Goal: Check status

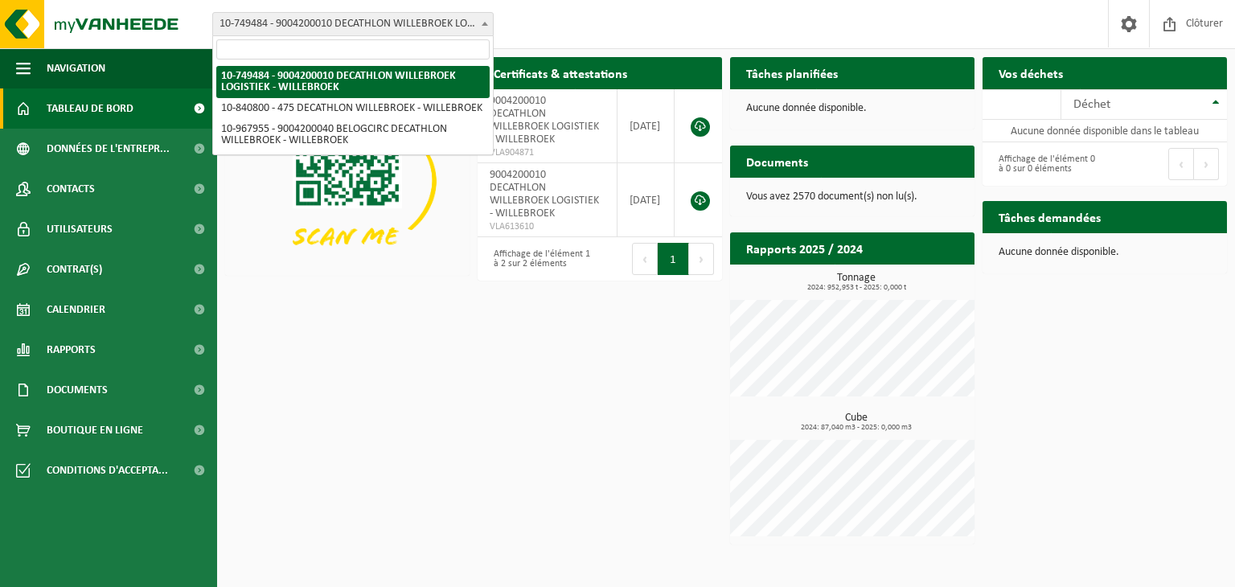
click at [482, 22] on b at bounding box center [484, 24] width 6 height 4
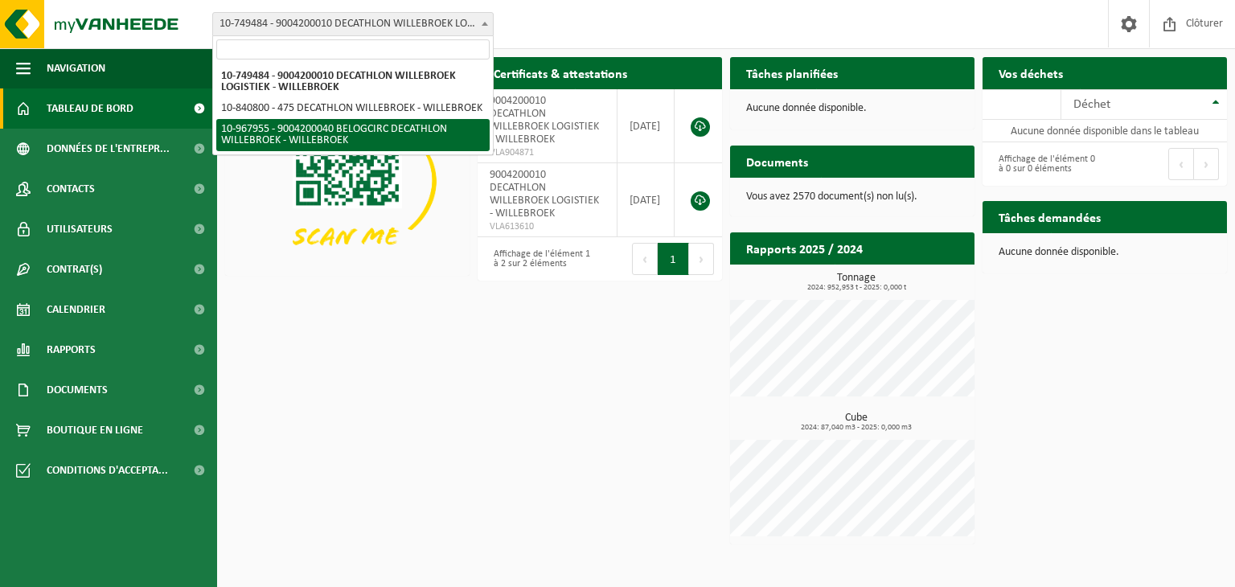
select select "154029"
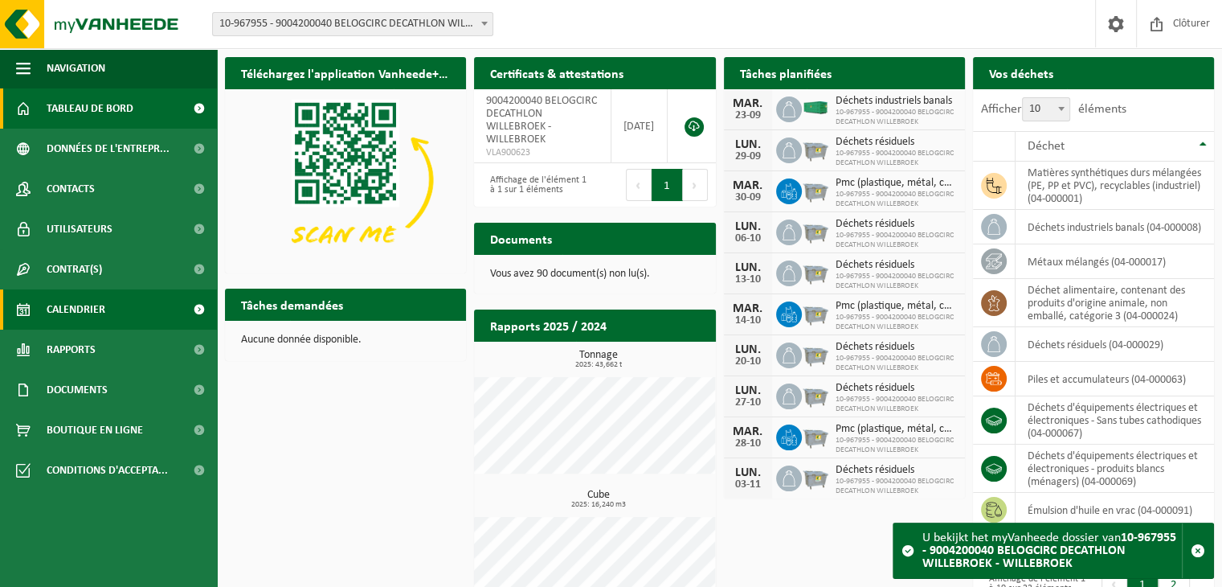
click at [75, 316] on span "Calendrier" at bounding box center [76, 309] width 59 height 40
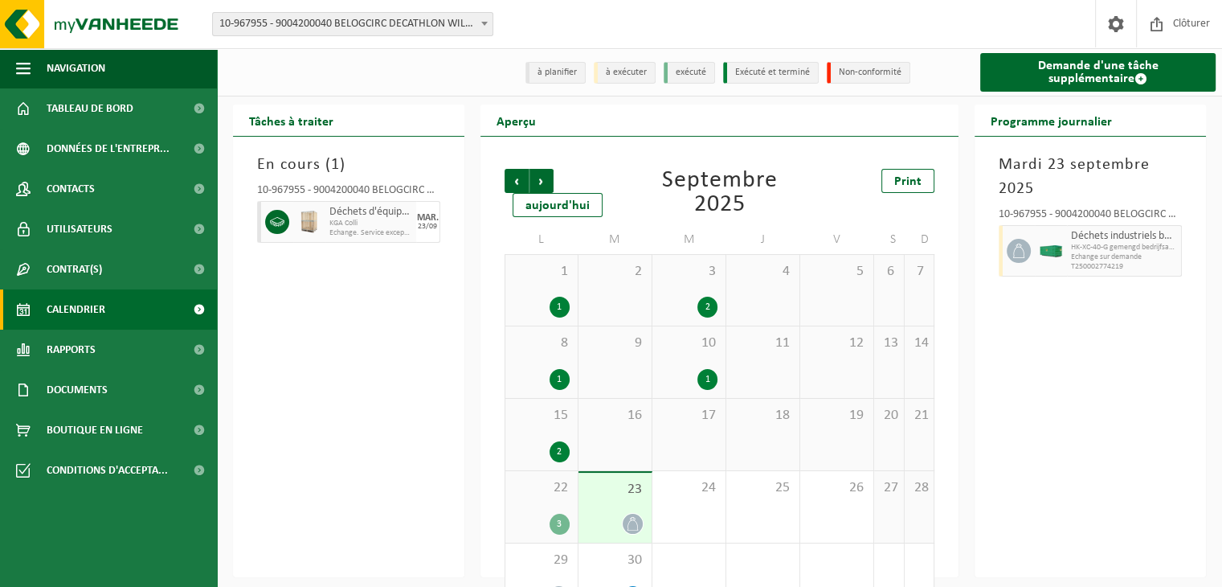
click at [345, 231] on span "Echange. Service exceptionnel" at bounding box center [371, 233] width 83 height 10
click at [411, 222] on span "KGA Colli" at bounding box center [371, 224] width 83 height 10
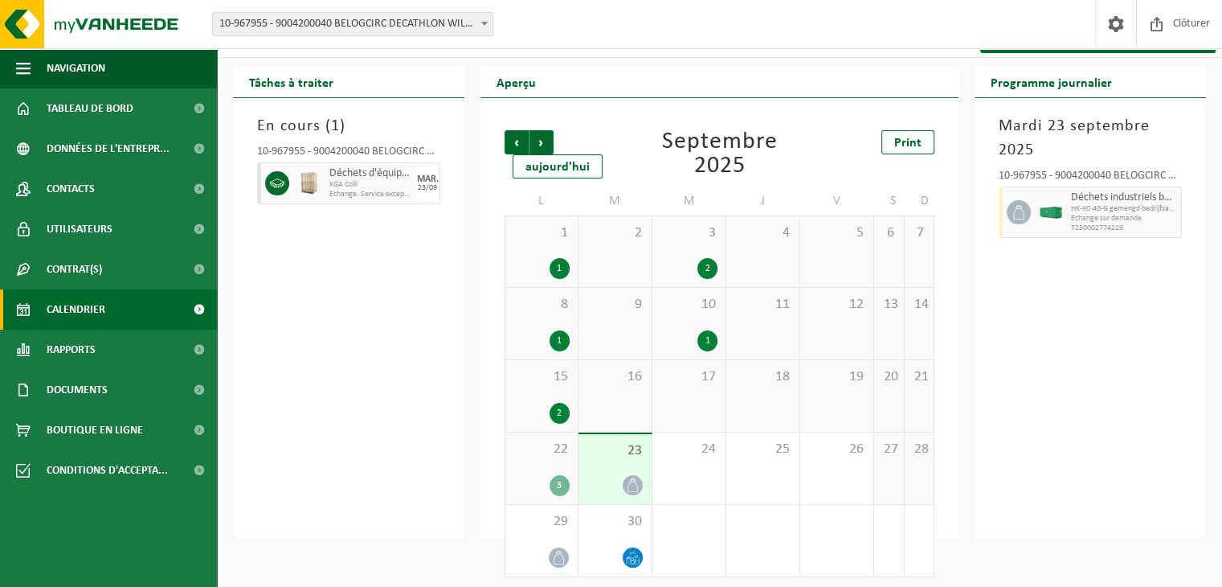
scroll to position [41, 0]
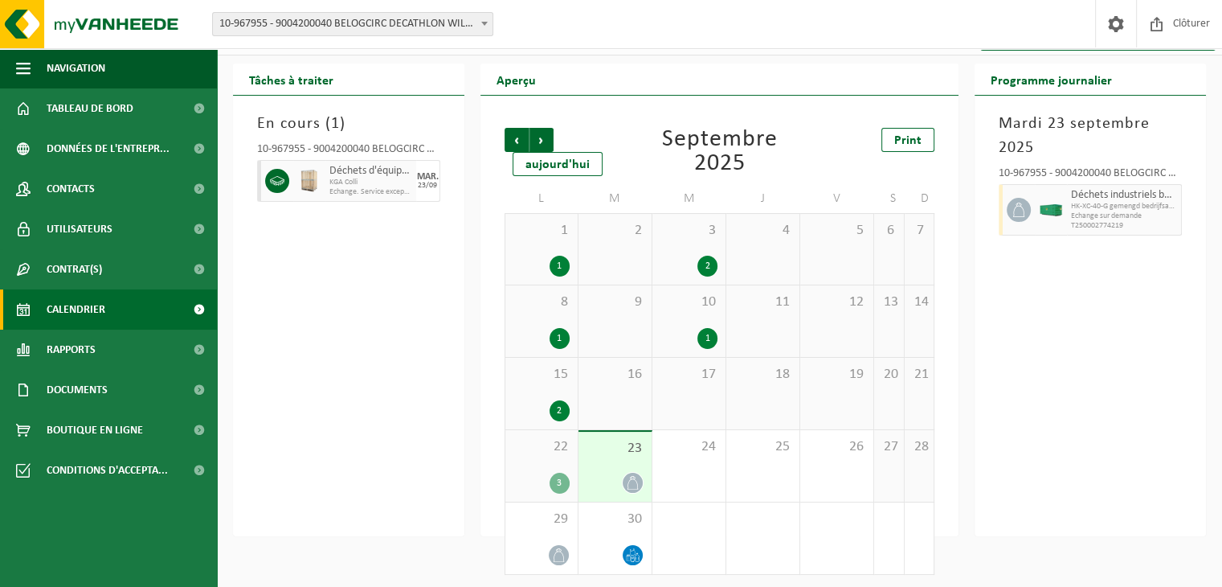
click at [519, 451] on span "22" at bounding box center [542, 447] width 56 height 18
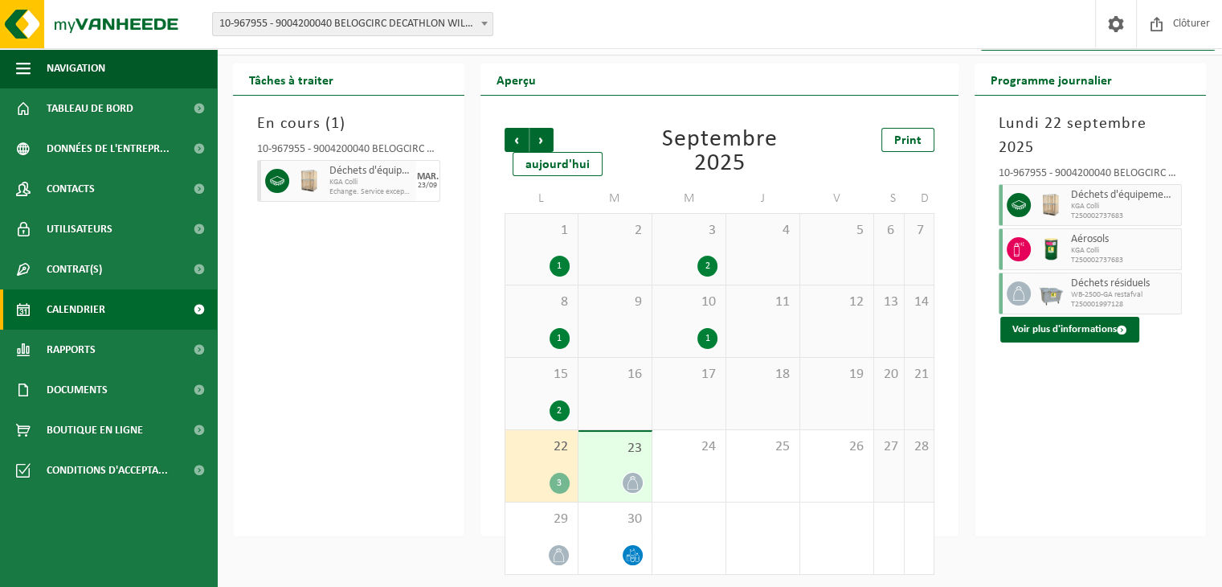
click at [392, 153] on div "10-967955 - 9004200040 BELOGCIRC DECATHLON WILLEBROEK - WILLEBROEK" at bounding box center [348, 152] width 183 height 16
click at [387, 171] on span "Déchets d'équipements électriques et électroniques - Sans tubes cathodiques" at bounding box center [371, 171] width 83 height 13
click at [354, 395] on div "En cours ( 1 ) 10-967955 - 9004200040 BELOGCIRC DECATHLON WILLEBROEK - WILLEBRO…" at bounding box center [348, 316] width 231 height 440
click at [636, 470] on div "23" at bounding box center [615, 467] width 73 height 70
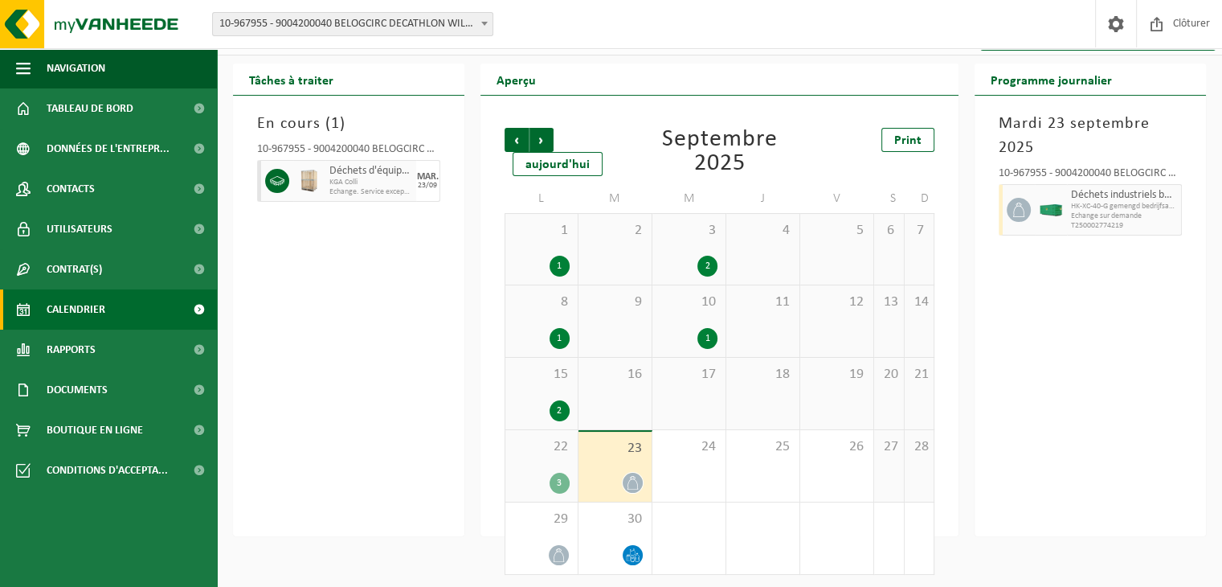
click at [395, 178] on span "Déchets d'équipements électriques et électroniques - Sans tubes cathodiques" at bounding box center [371, 171] width 83 height 13
drag, startPoint x: 395, startPoint y: 178, endPoint x: 297, endPoint y: 174, distance: 98.9
click at [297, 174] on div "Déchets d'équipements électriques et électroniques - Sans tubes cathodiques KGA…" at bounding box center [348, 181] width 183 height 42
click at [297, 174] on img at bounding box center [309, 181] width 24 height 24
click at [362, 310] on div "En cours ( 1 ) 10-967955 - 9004200040 BELOGCIRC DECATHLON WILLEBROEK - WILLEBRO…" at bounding box center [348, 316] width 231 height 440
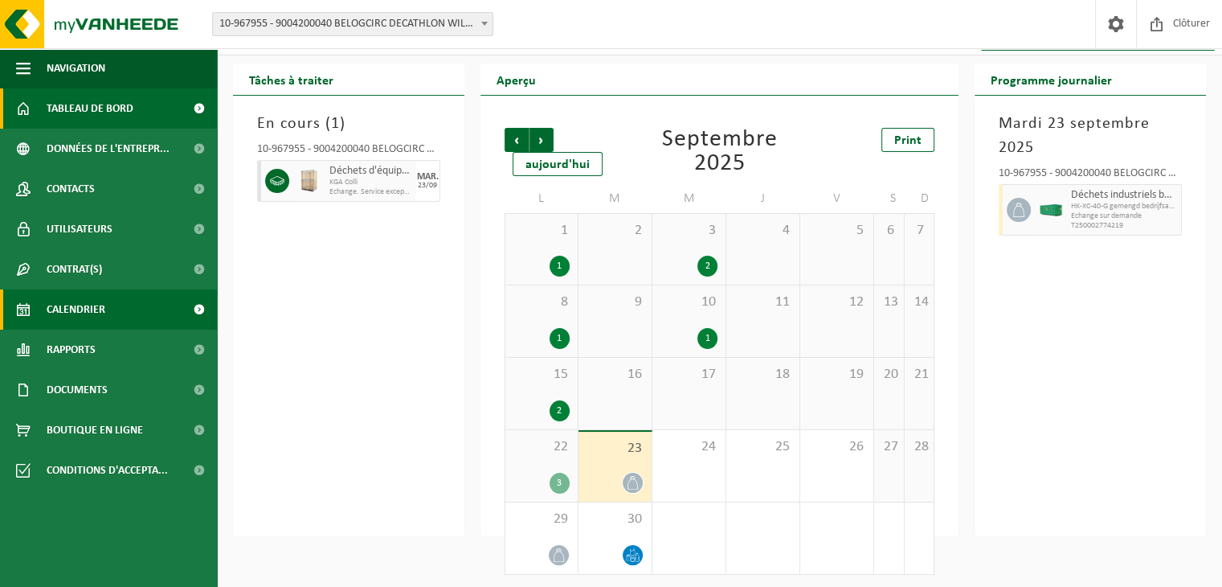
click at [100, 119] on span "Tableau de bord" at bounding box center [90, 108] width 87 height 40
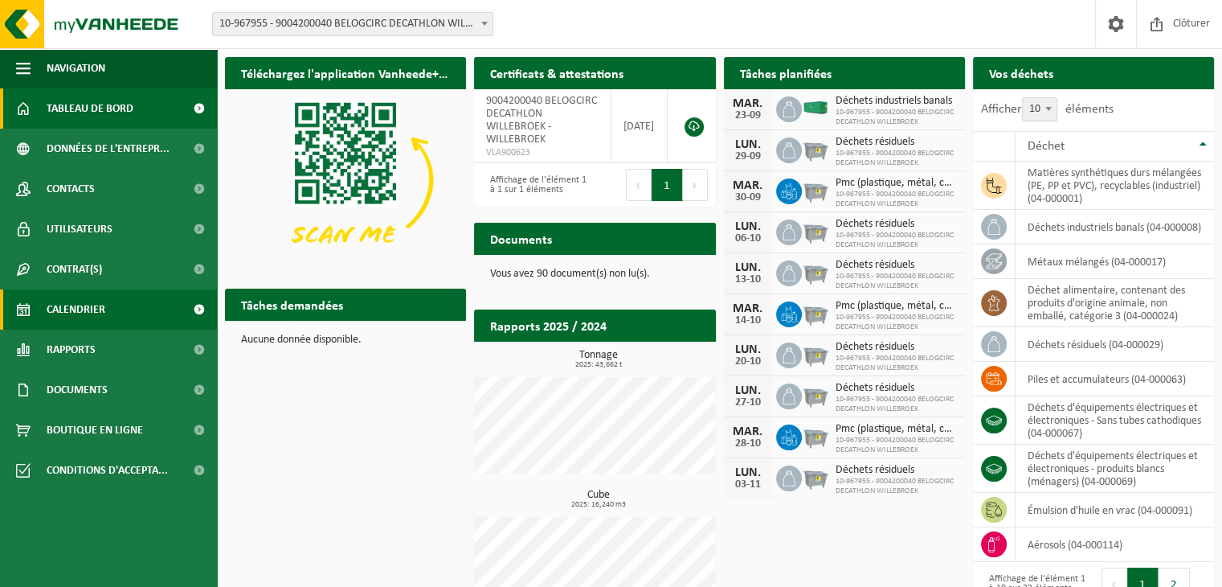
click at [106, 302] on link "Calendrier" at bounding box center [108, 309] width 217 height 40
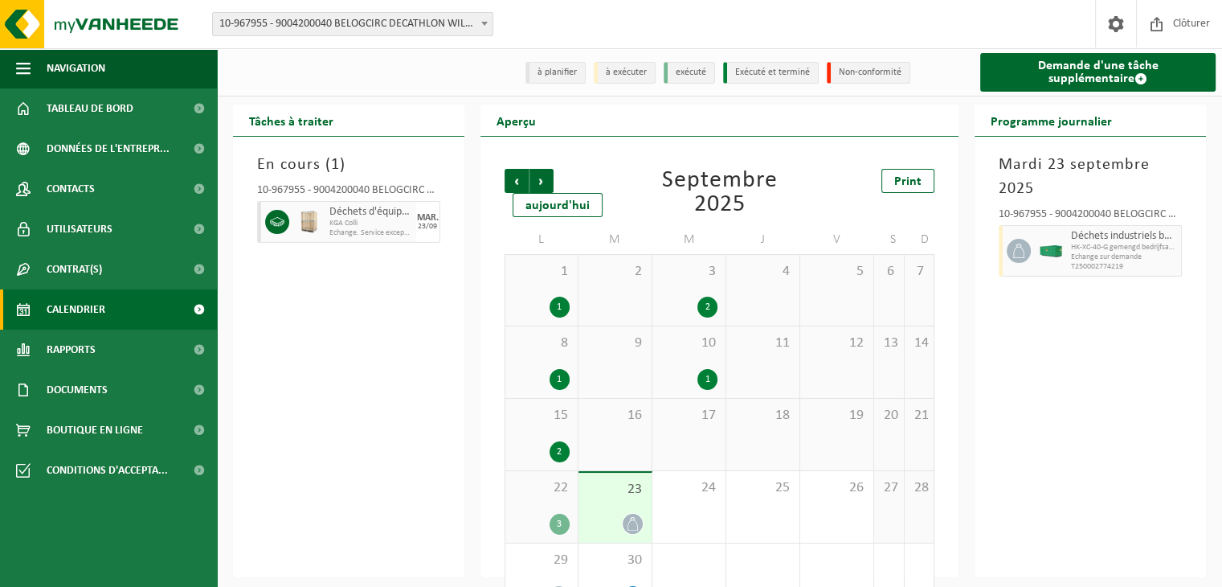
click at [425, 207] on div "MAR. 23/09" at bounding box center [428, 222] width 24 height 42
click at [276, 208] on div at bounding box center [275, 222] width 36 height 42
click at [305, 219] on img at bounding box center [309, 222] width 24 height 24
click at [536, 509] on div "22 3" at bounding box center [542, 507] width 72 height 72
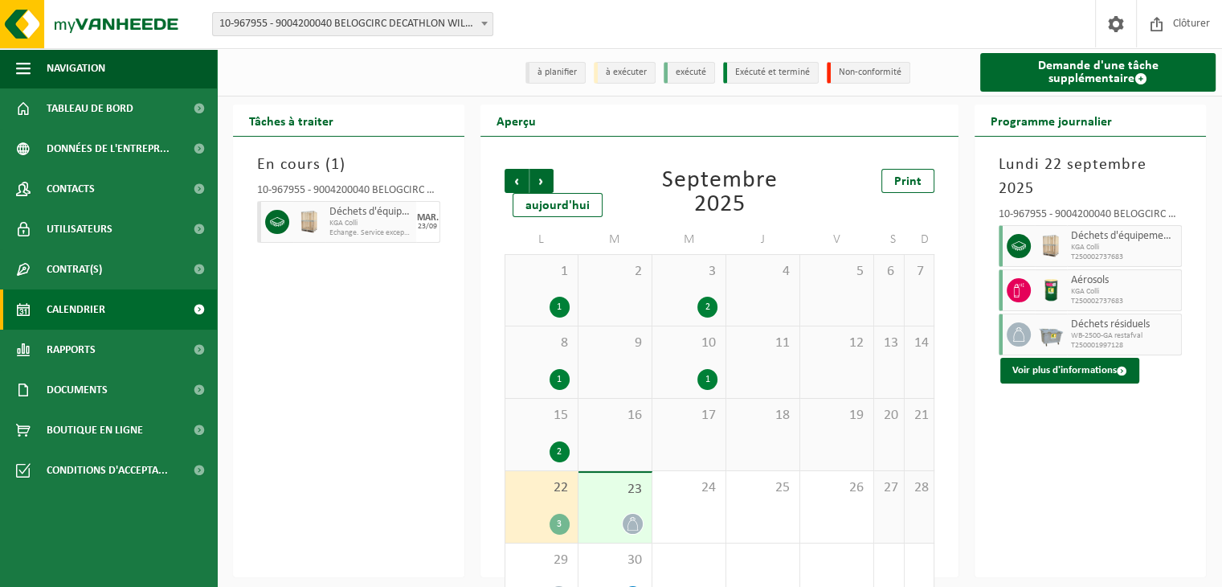
click at [376, 235] on span "Echange. Service exceptionnel" at bounding box center [371, 233] width 83 height 10
click at [399, 447] on div "En cours ( 1 ) 10-967955 - 9004200040 BELOGCIRC DECATHLON WILLEBROEK - WILLEBRO…" at bounding box center [348, 357] width 231 height 440
click at [392, 210] on span "Déchets d'équipements électriques et électroniques - Sans tubes cathodiques" at bounding box center [371, 212] width 83 height 13
click at [256, 232] on div "10-967955 - 9004200040 BELOGCIRC DECATHLON WILLEBROEK - WILLEBROEK Déchets d'éq…" at bounding box center [348, 211] width 199 height 68
click at [629, 497] on span "23" at bounding box center [615, 490] width 57 height 18
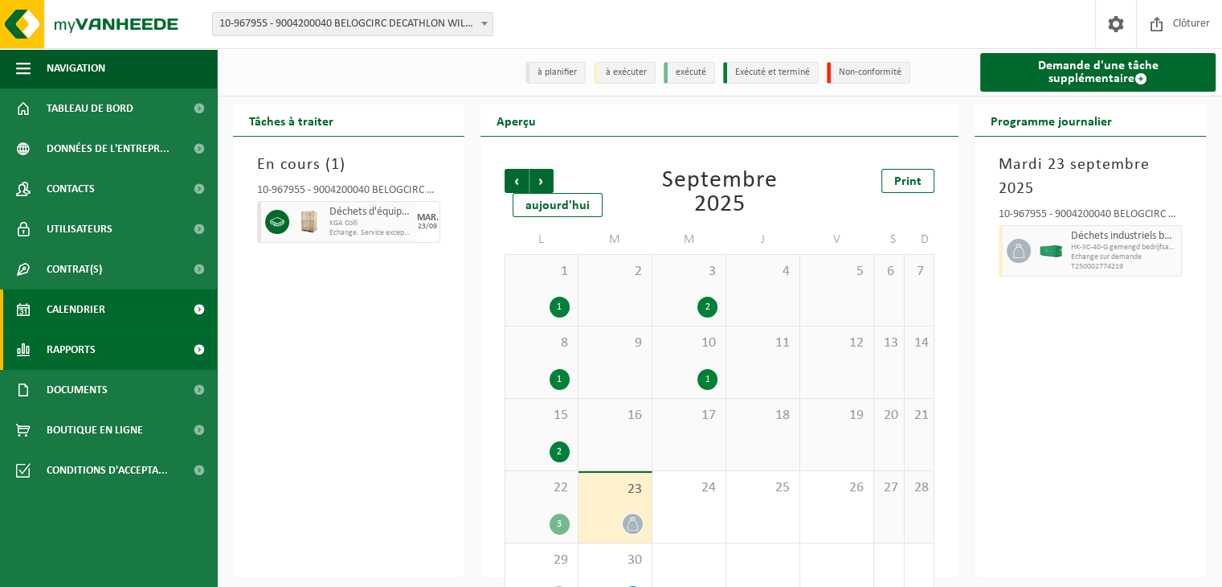
click at [100, 348] on link "Rapports" at bounding box center [108, 350] width 217 height 40
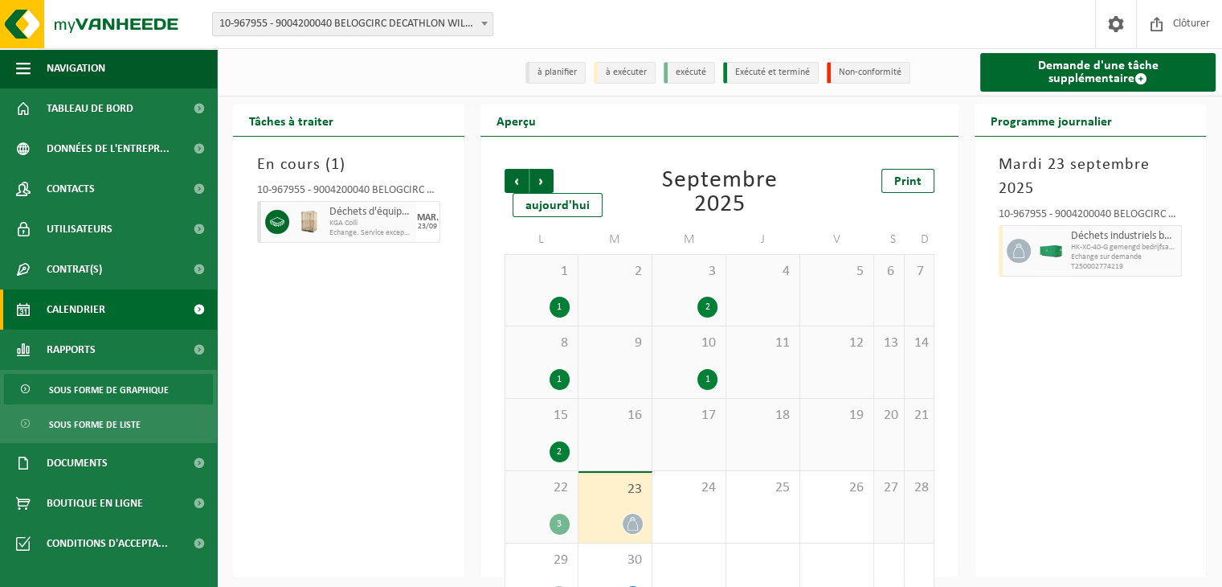
click at [121, 387] on span "Sous forme de graphique" at bounding box center [109, 390] width 120 height 31
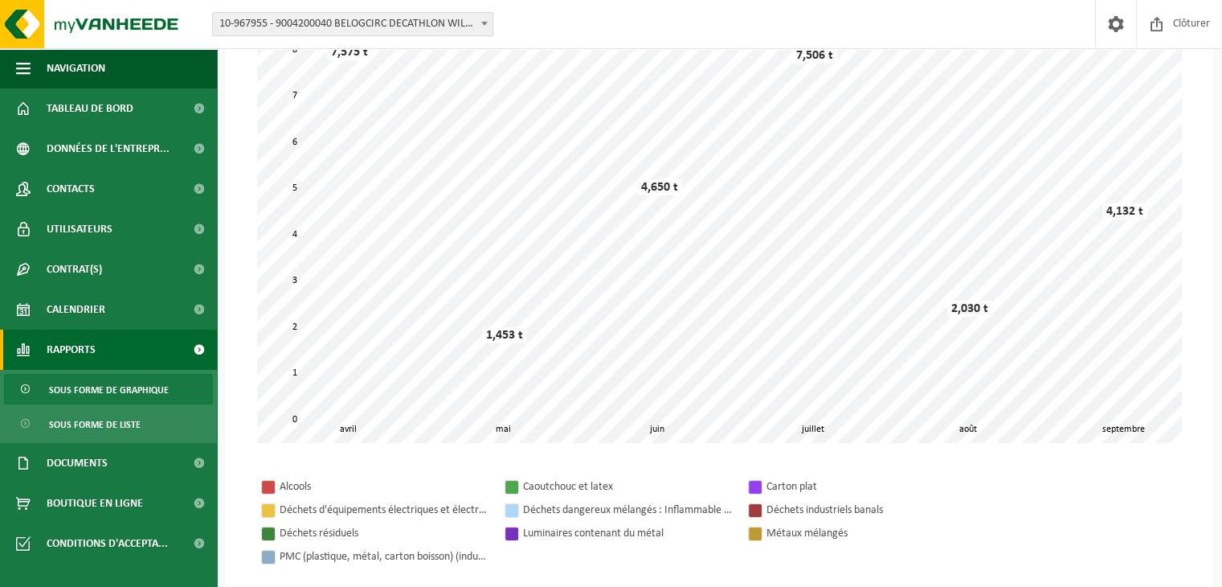
scroll to position [128, 0]
click at [68, 358] on span "Rapports" at bounding box center [71, 350] width 49 height 40
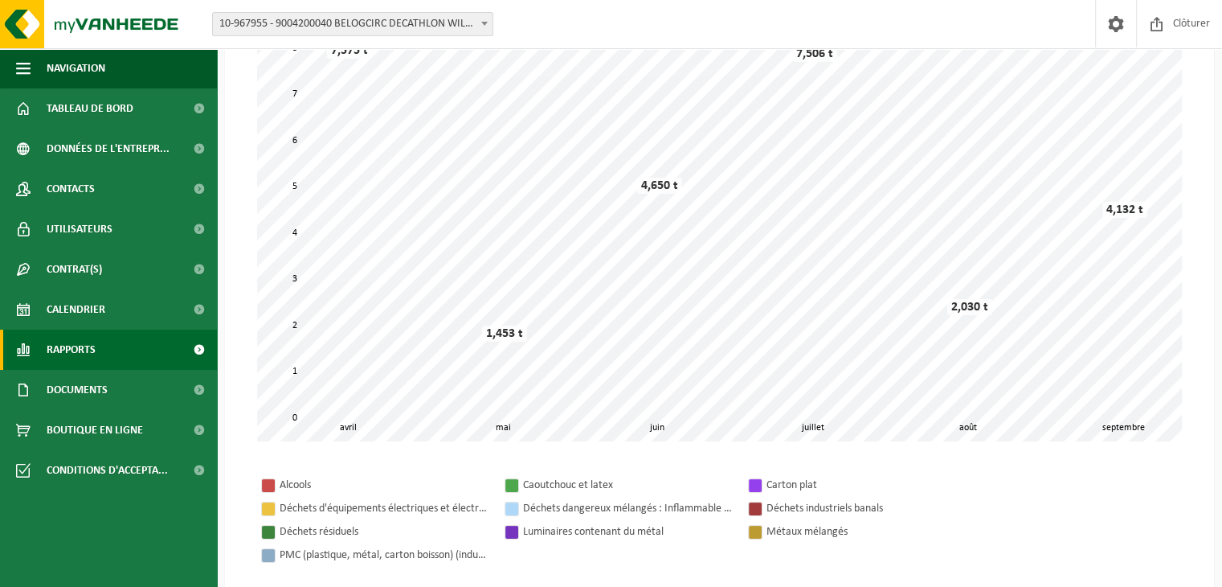
click at [252, 383] on div "Patientez Le téléchargement est un peu long en raison de la grande quantité de …" at bounding box center [719, 240] width 957 height 434
click at [256, 129] on div "Patientez Le téléchargement est un peu long en raison de la grande quantité de …" at bounding box center [719, 240] width 957 height 434
click at [248, 133] on div "Patientez Le téléchargement est un peu long en raison de la grande quantité de …" at bounding box center [719, 240] width 957 height 434
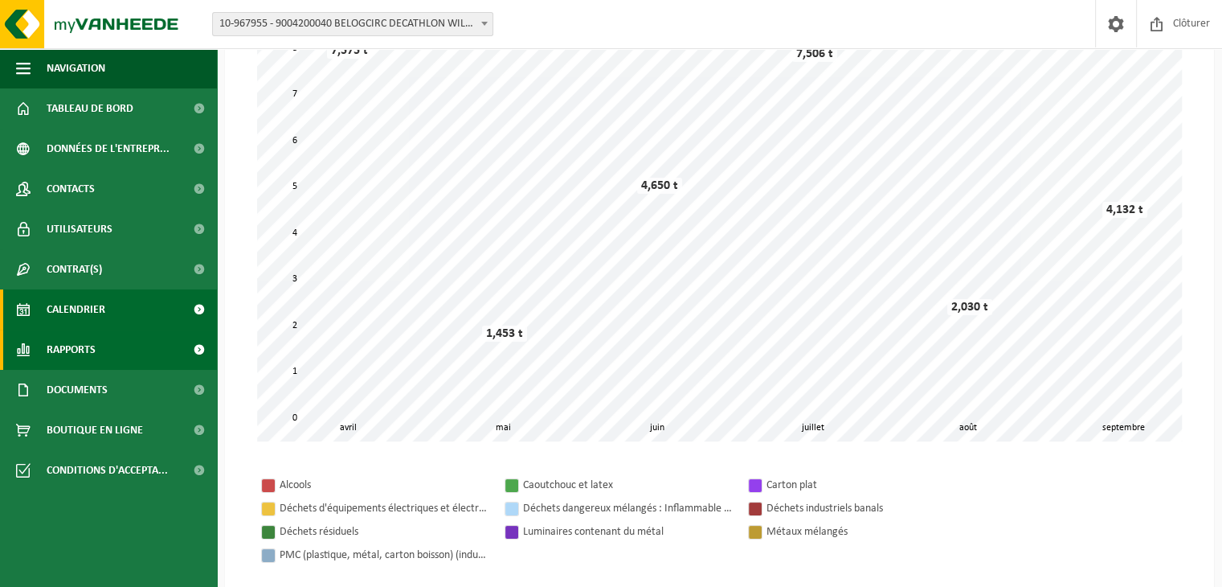
click at [96, 305] on span "Calendrier" at bounding box center [76, 309] width 59 height 40
